Goal: Transaction & Acquisition: Purchase product/service

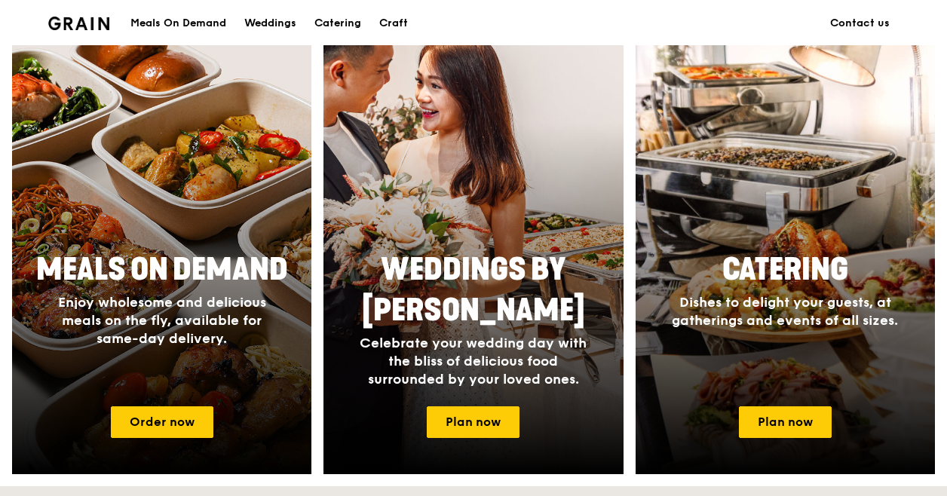
scroll to position [603, 0]
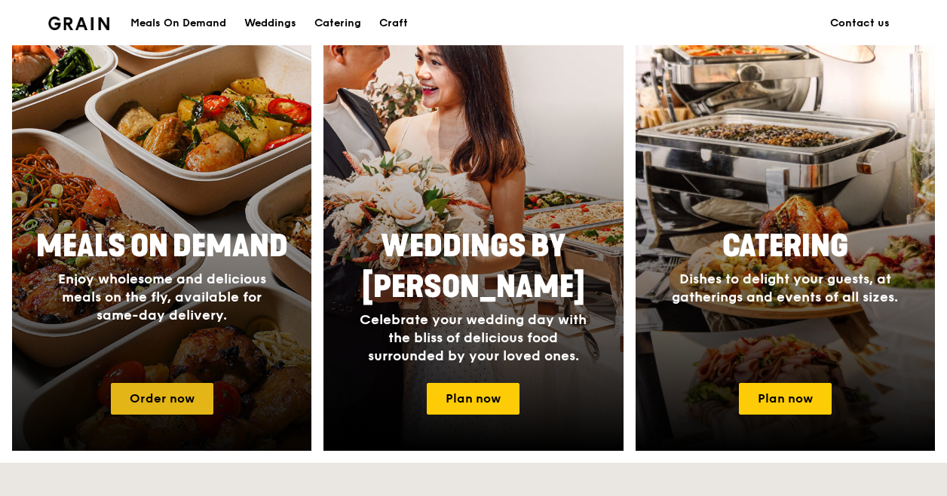
click at [180, 400] on link "Order now" at bounding box center [162, 399] width 103 height 32
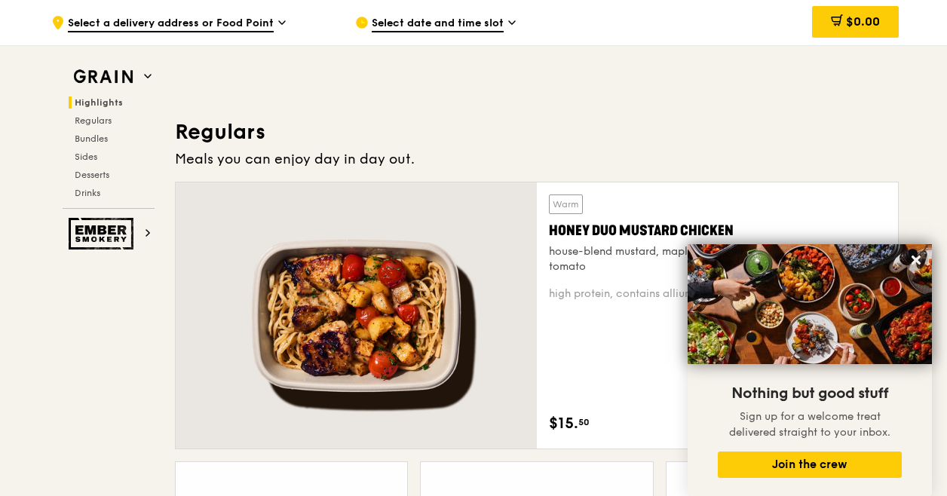
scroll to position [980, 0]
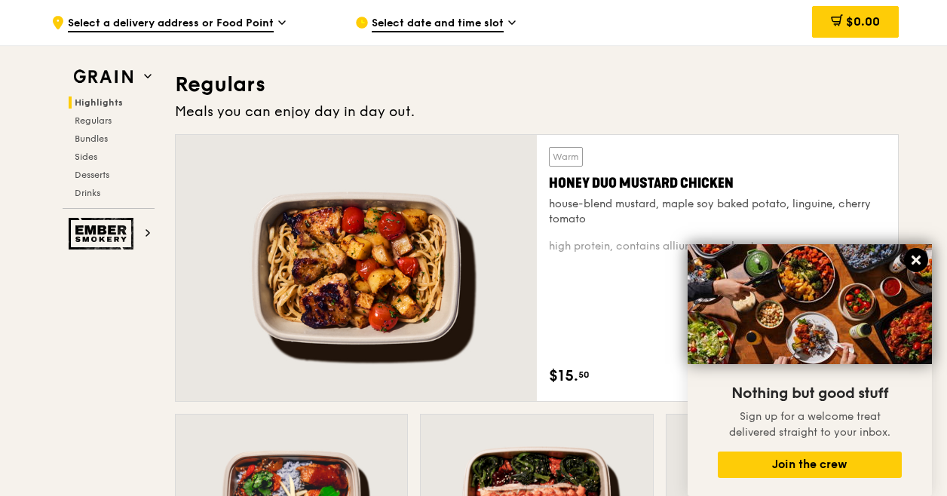
click at [920, 261] on icon at bounding box center [916, 260] width 14 height 14
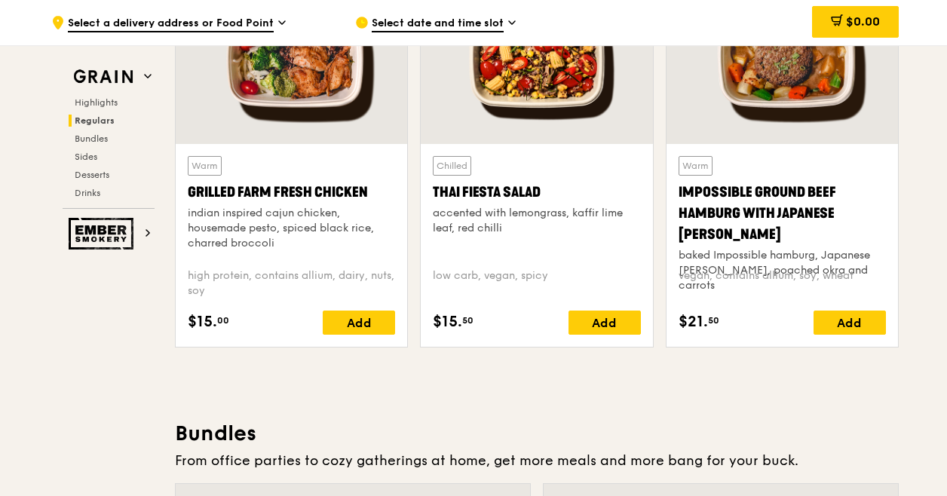
scroll to position [1734, 0]
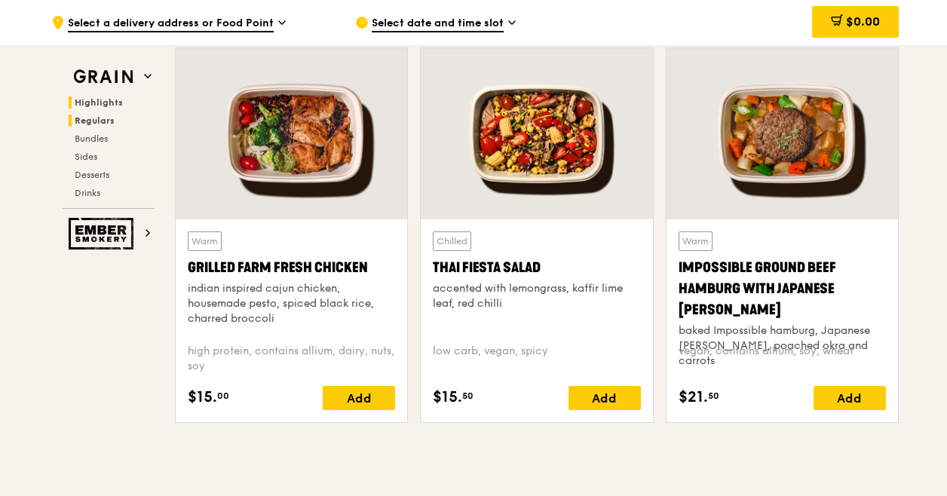
click at [98, 101] on span "Highlights" at bounding box center [99, 102] width 48 height 11
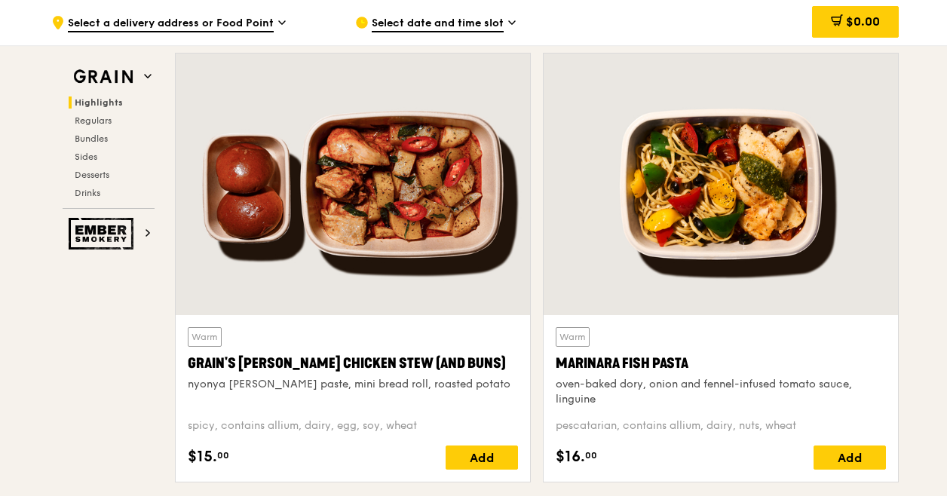
scroll to position [576, 0]
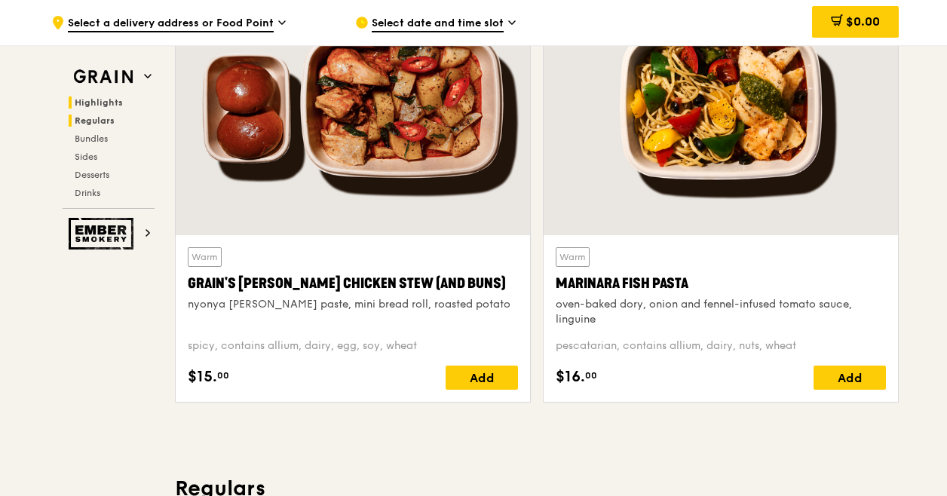
click at [101, 123] on span "Regulars" at bounding box center [95, 120] width 40 height 11
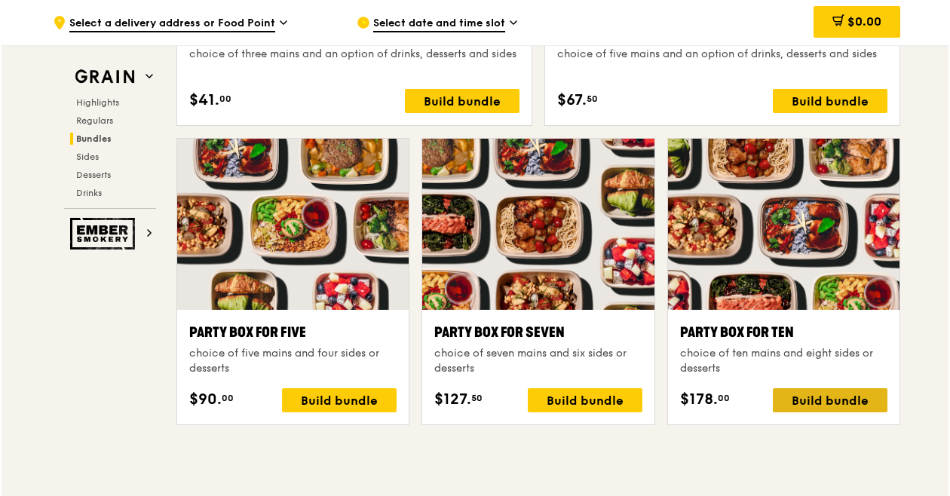
scroll to position [2951, 0]
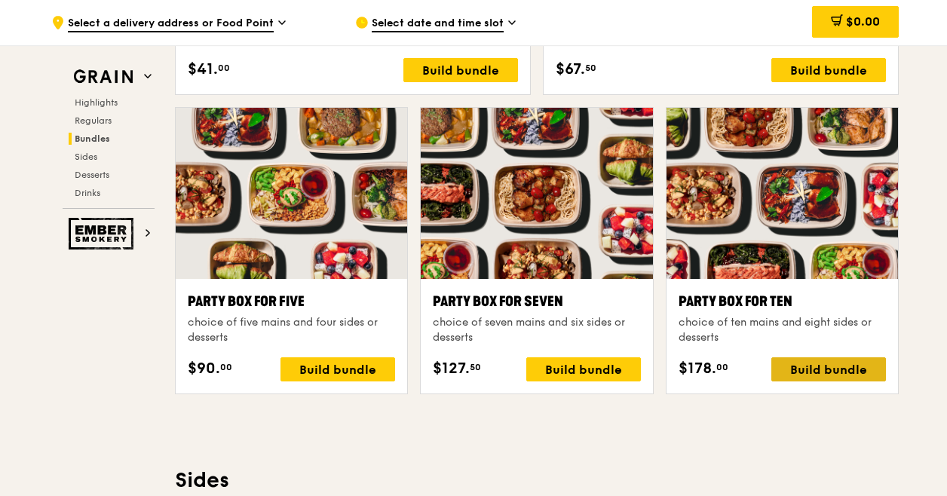
click at [864, 372] on div "Build bundle" at bounding box center [828, 369] width 115 height 24
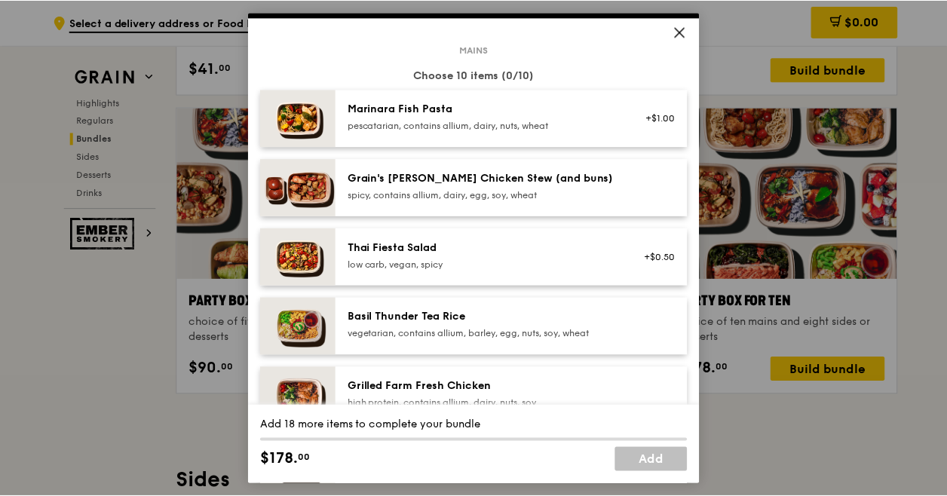
scroll to position [0, 0]
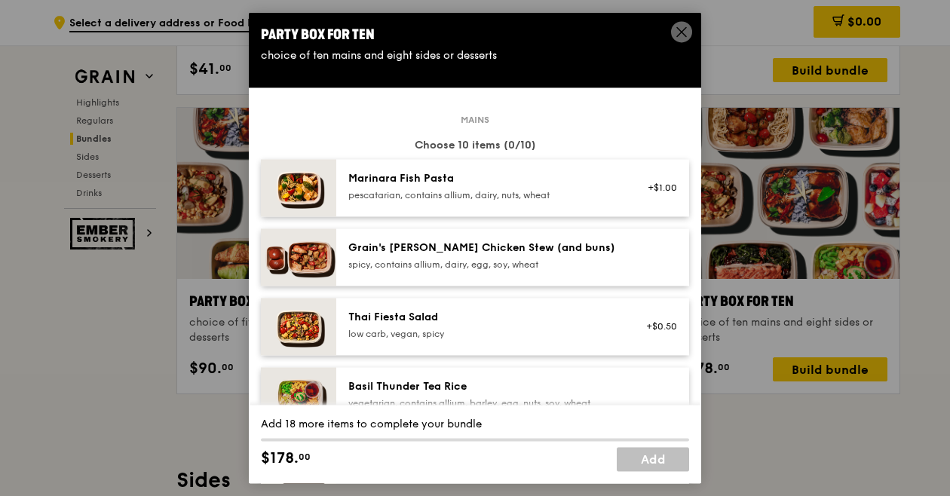
click at [655, 241] on div at bounding box center [657, 257] width 58 height 33
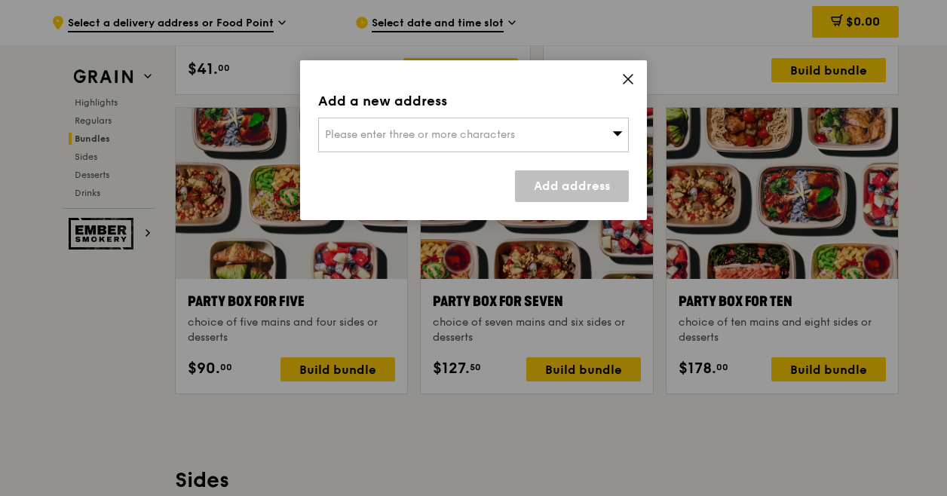
click at [635, 75] on div "Add a new address Please enter three or more characters Add address" at bounding box center [473, 140] width 347 height 160
click at [630, 79] on icon at bounding box center [628, 79] width 14 height 14
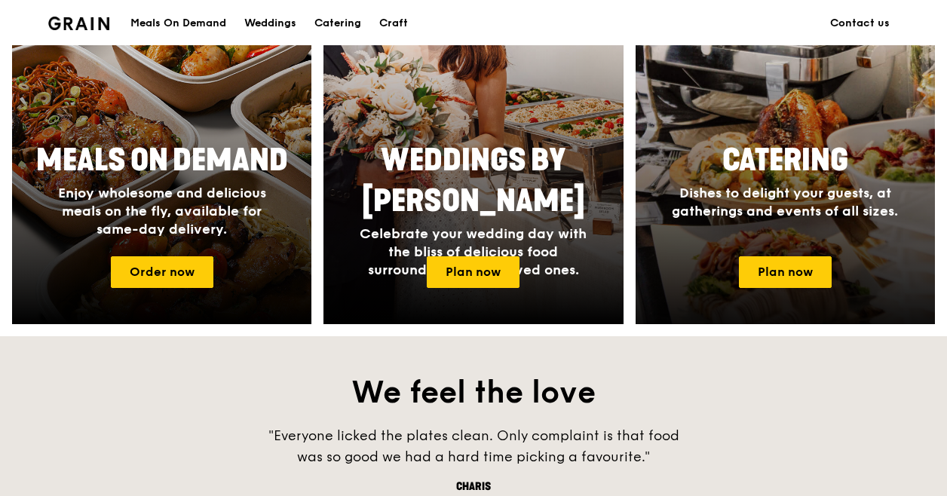
scroll to position [603, 0]
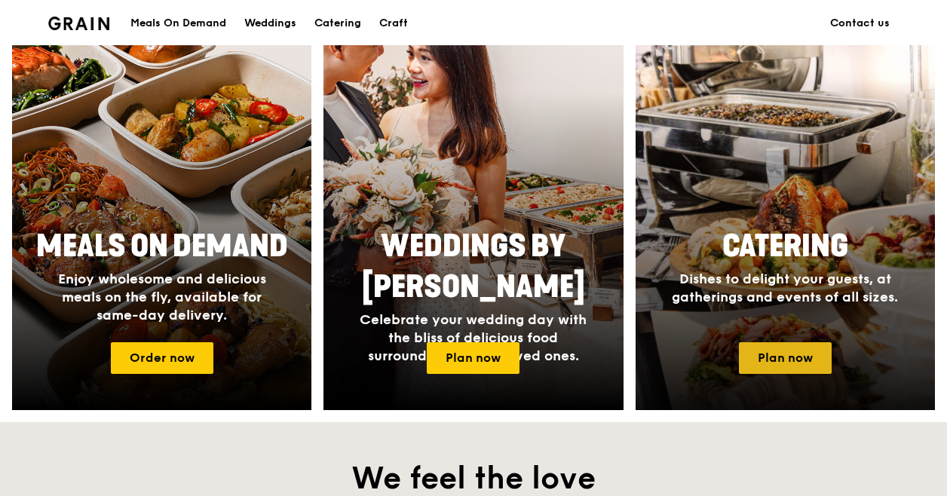
click at [799, 357] on link "Plan now" at bounding box center [785, 358] width 93 height 32
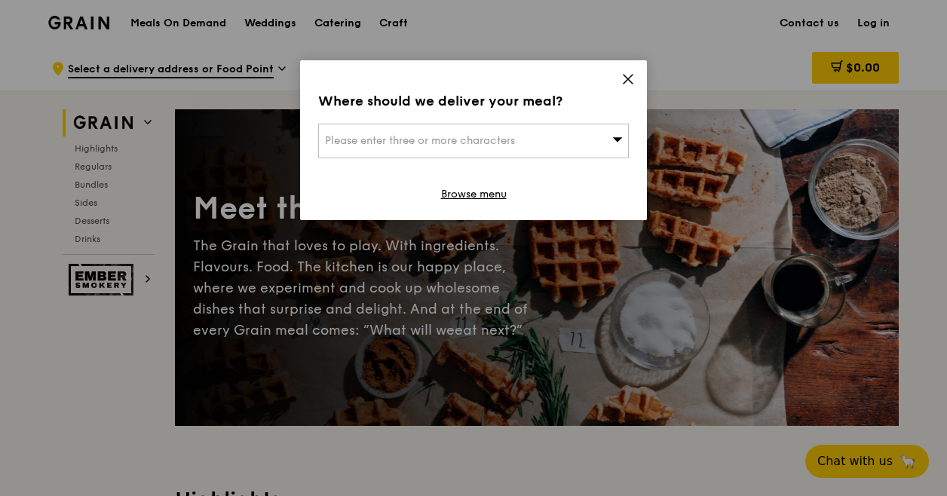
click at [631, 76] on icon at bounding box center [628, 79] width 9 height 9
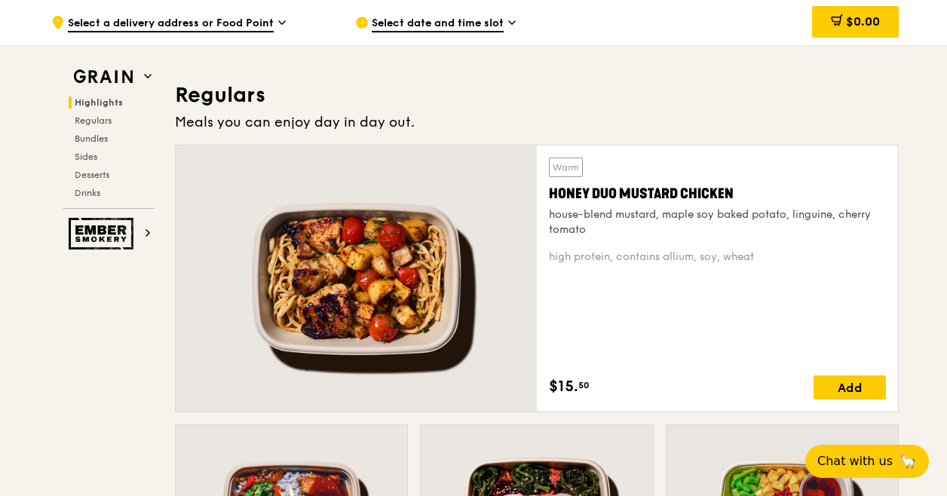
scroll to position [980, 0]
